Goal: Communication & Community: Answer question/provide support

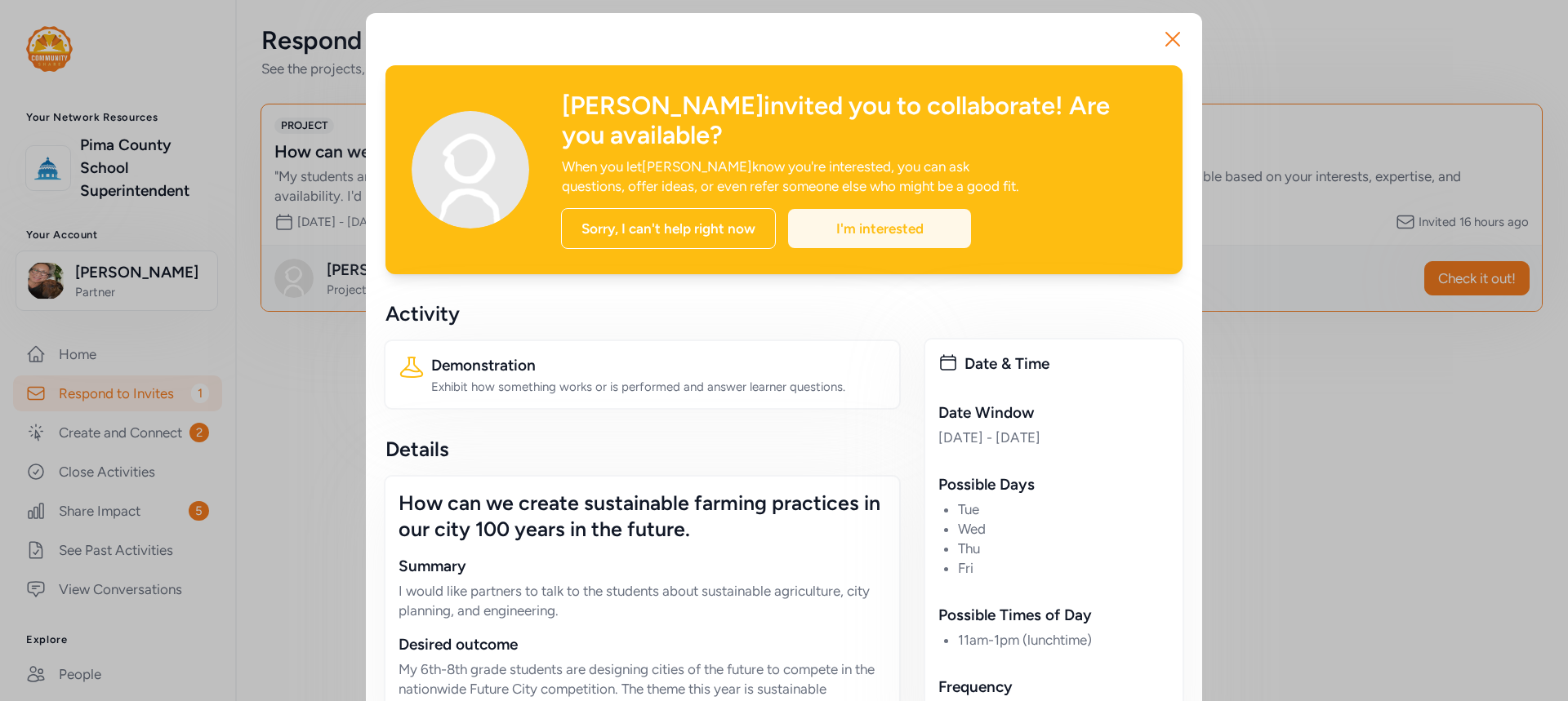
click at [907, 231] on div "I'm interested" at bounding box center [880, 228] width 183 height 39
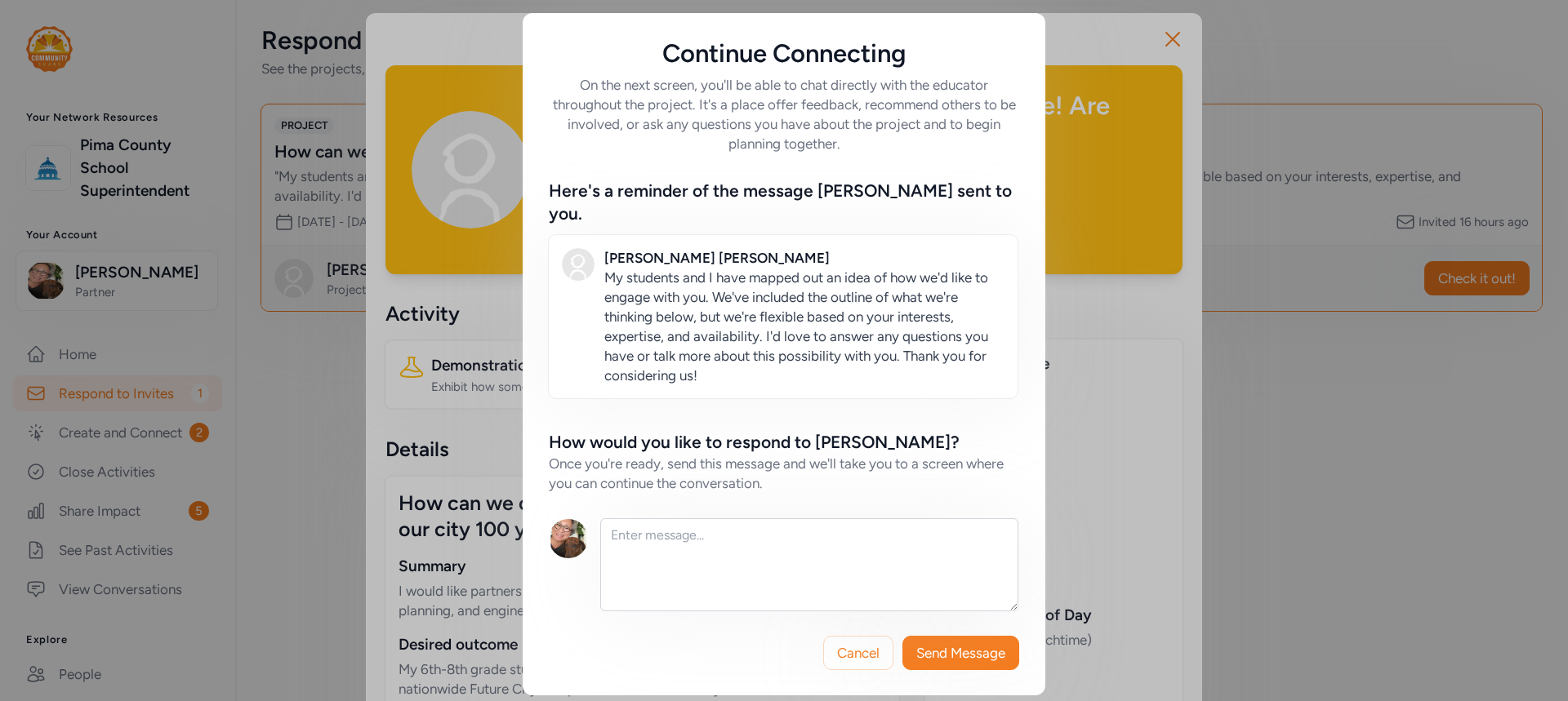
click at [731, 501] on div "How would you like to respond to [PERSON_NAME]? Once you're ready, send this me…" at bounding box center [784, 521] width 471 height 179
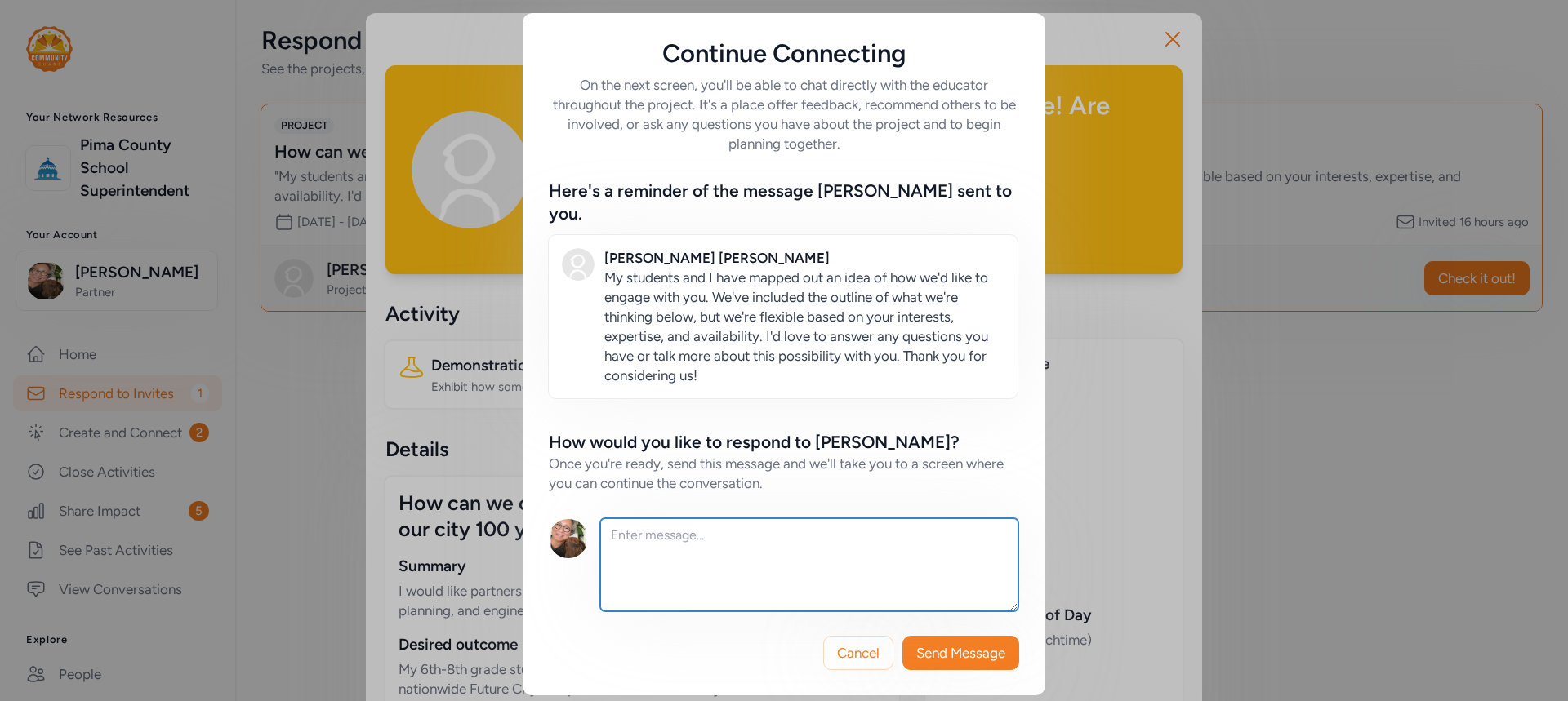
click at [718, 521] on textarea at bounding box center [810, 565] width 419 height 94
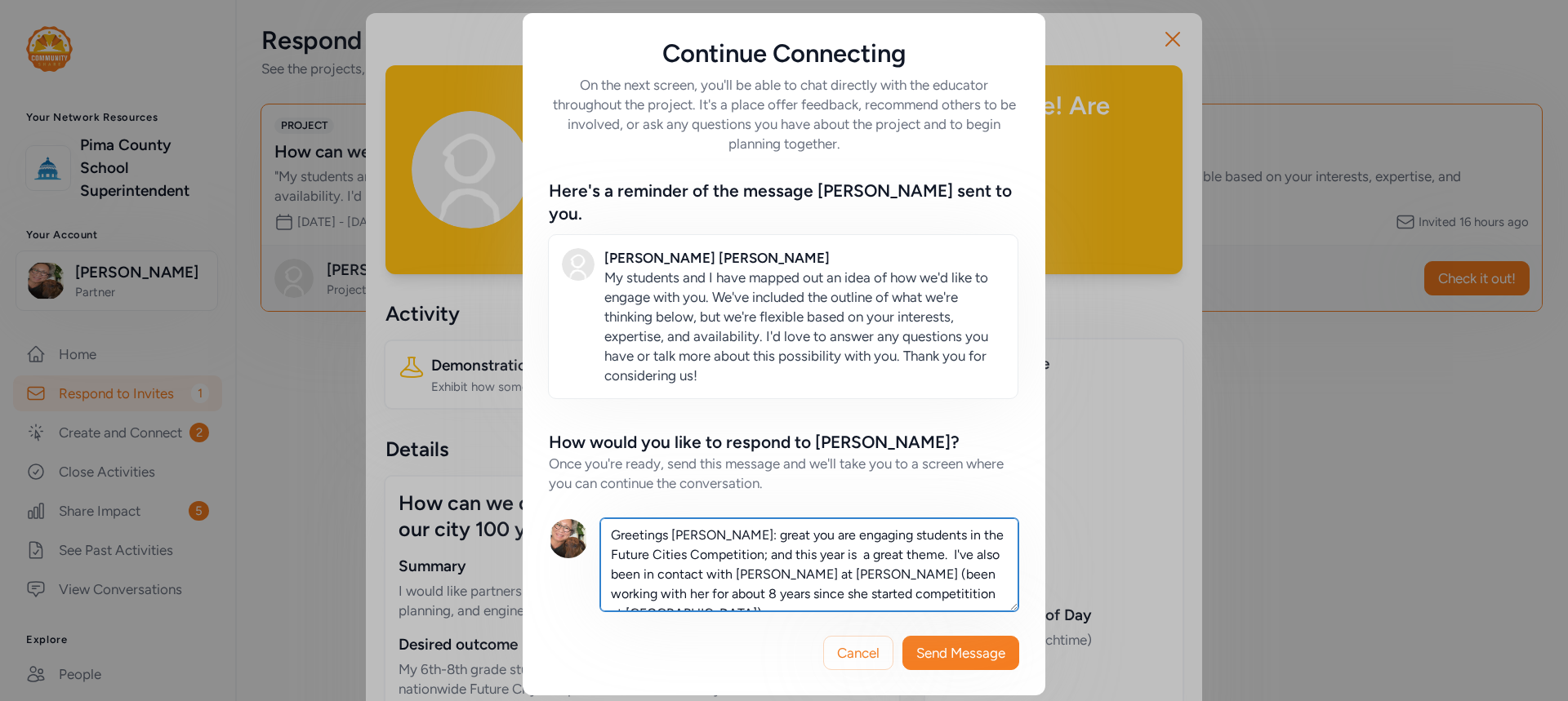
click at [794, 586] on textarea "Greetings [PERSON_NAME]: great you are engaging students in the Future Cities C…" at bounding box center [810, 565] width 419 height 94
click at [942, 580] on textarea "Greetings [PERSON_NAME]: great you are engaging students in the Future Cities C…" at bounding box center [810, 565] width 419 height 94
click at [820, 586] on textarea "Greetings [PERSON_NAME]: great you are engaging students in the Future Cities C…" at bounding box center [810, 565] width 419 height 94
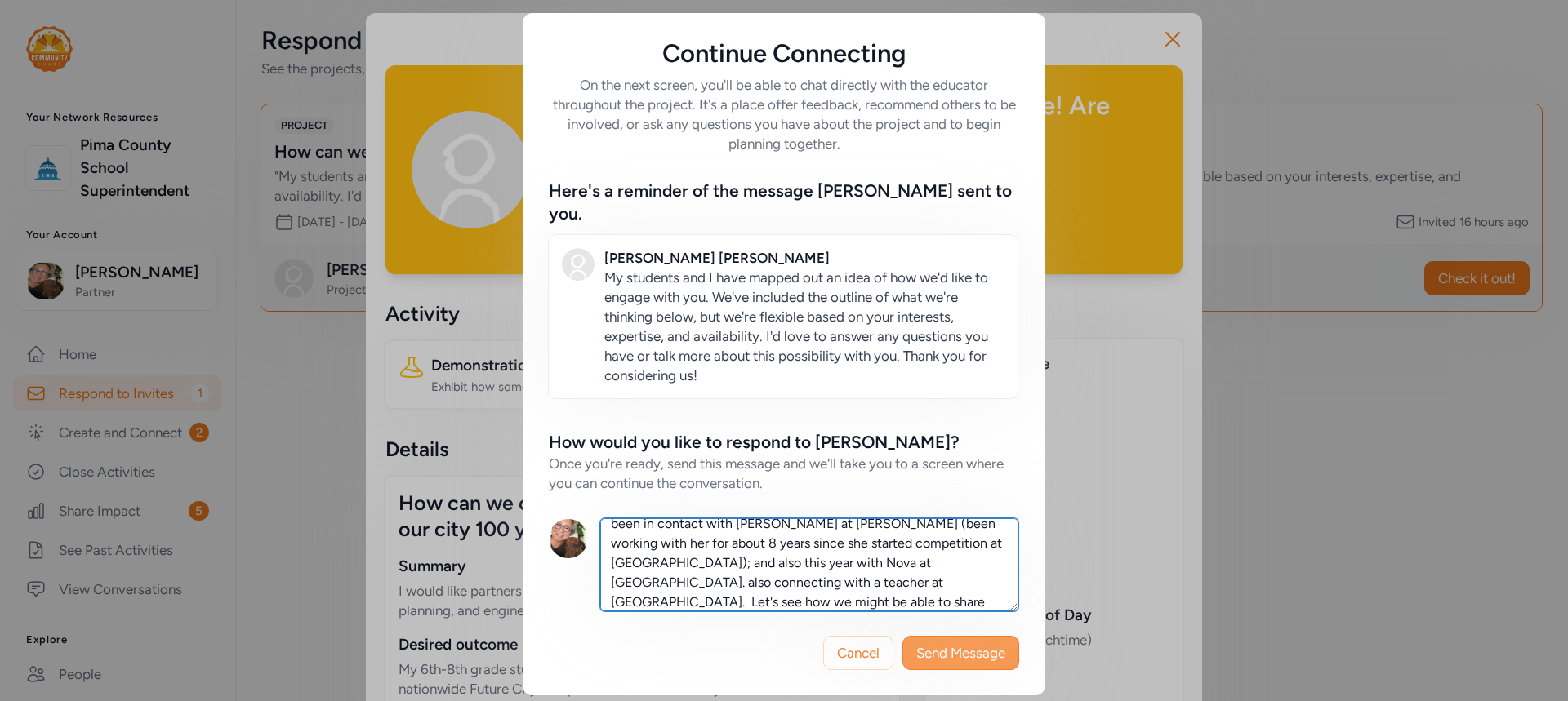
type textarea "Greetings [PERSON_NAME]: great you are engaging students in the Future Cities C…"
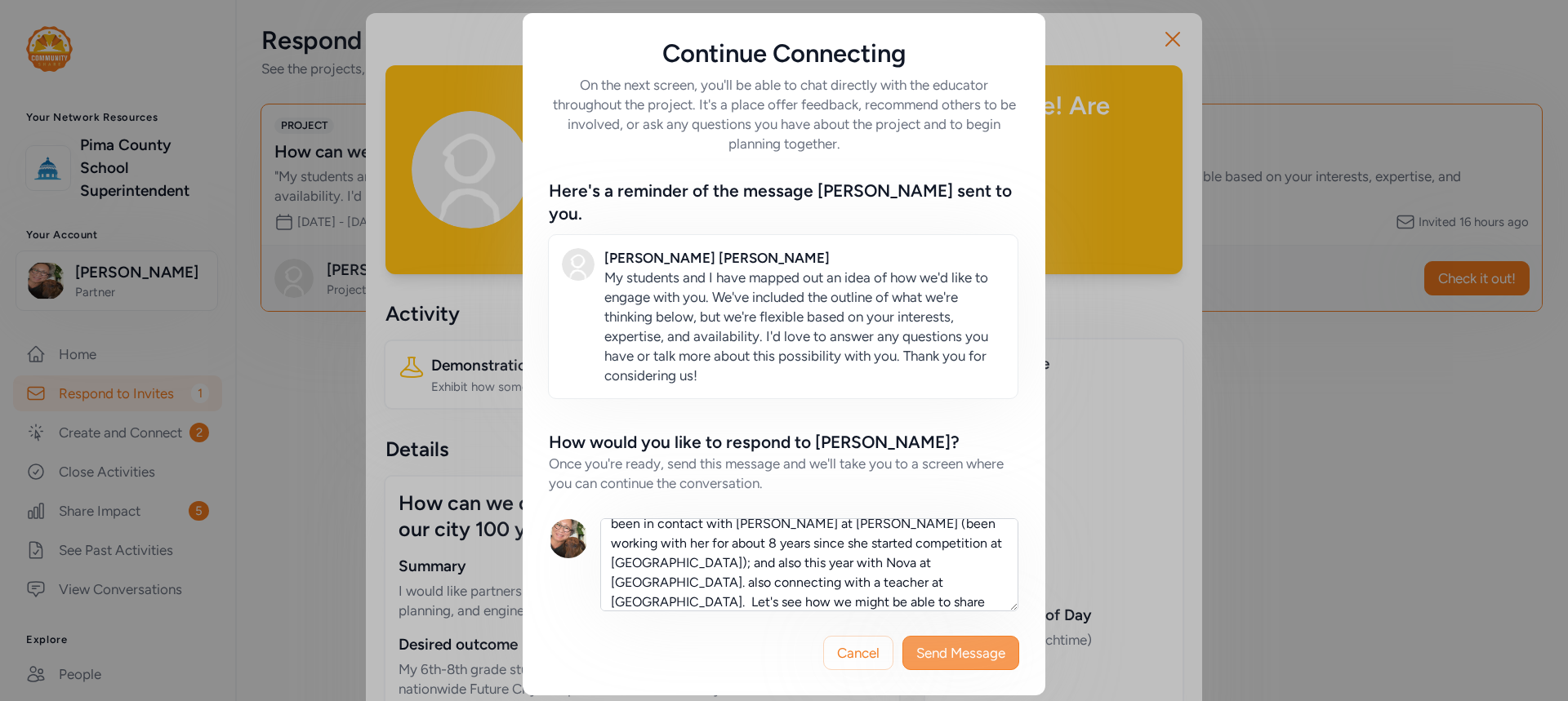
click at [967, 644] on span "Send Message" at bounding box center [961, 654] width 89 height 20
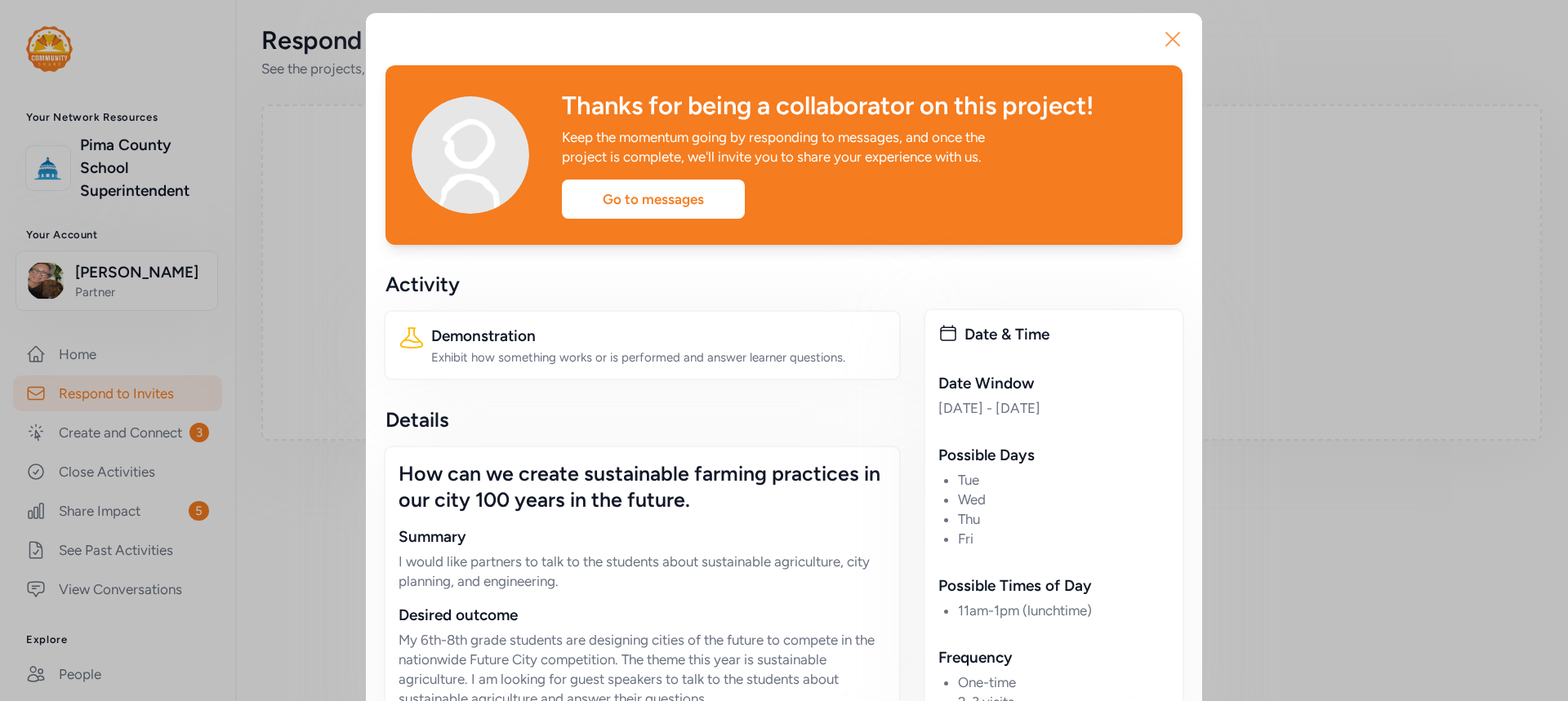
click at [1166, 43] on icon "button" at bounding box center [1172, 38] width 13 height 13
